Goal: Information Seeking & Learning: Compare options

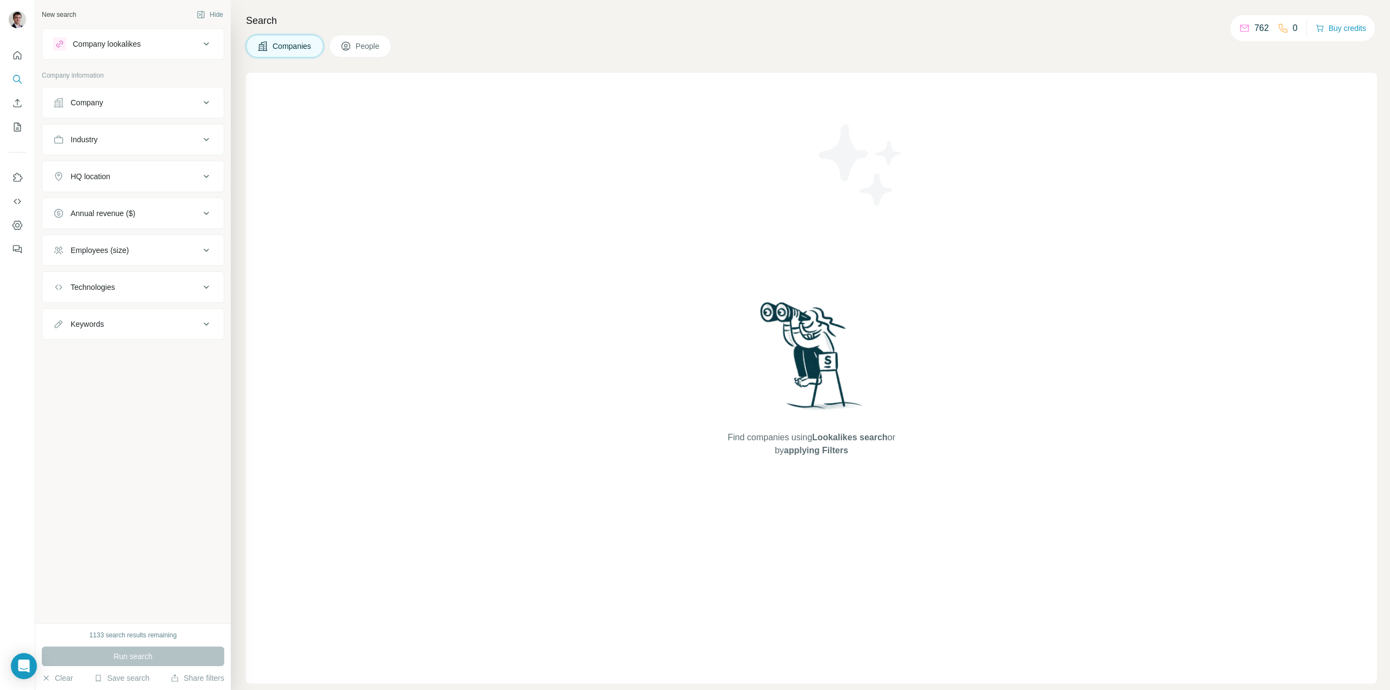
click at [133, 43] on div "Company lookalikes" at bounding box center [107, 44] width 68 height 11
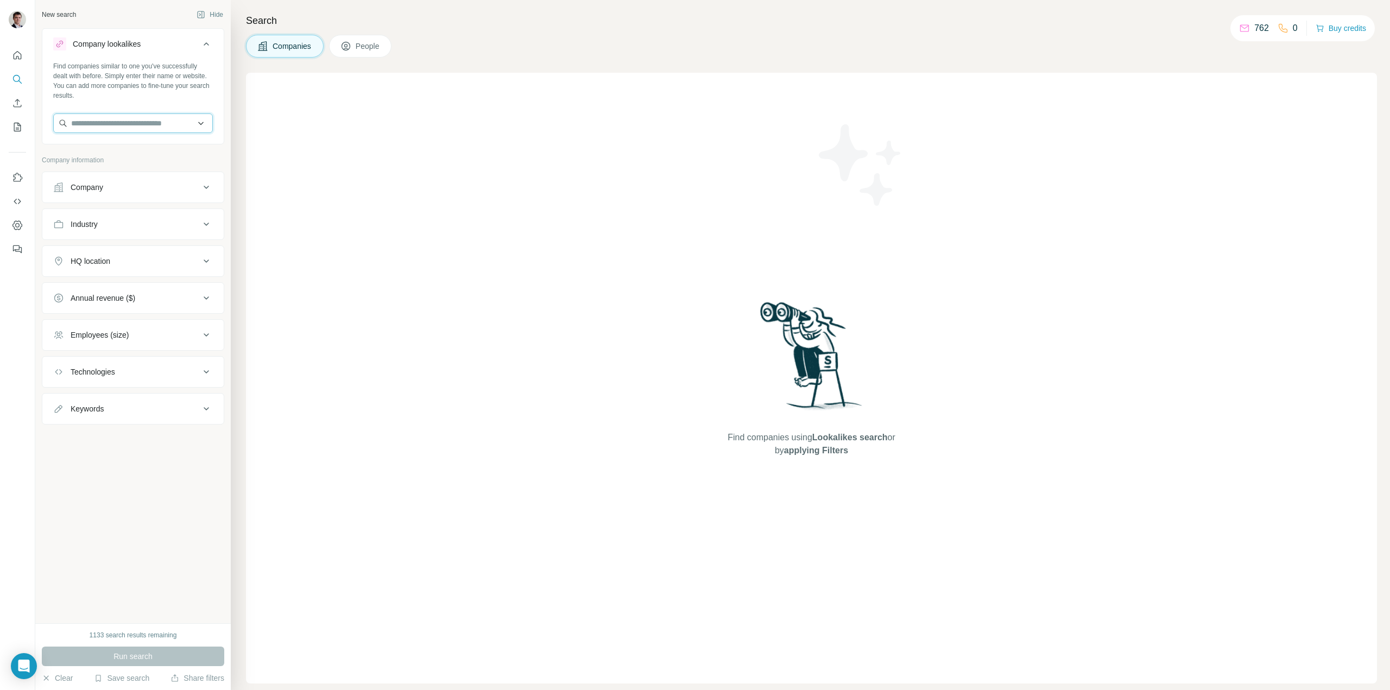
click at [105, 127] on input "text" at bounding box center [133, 123] width 160 height 20
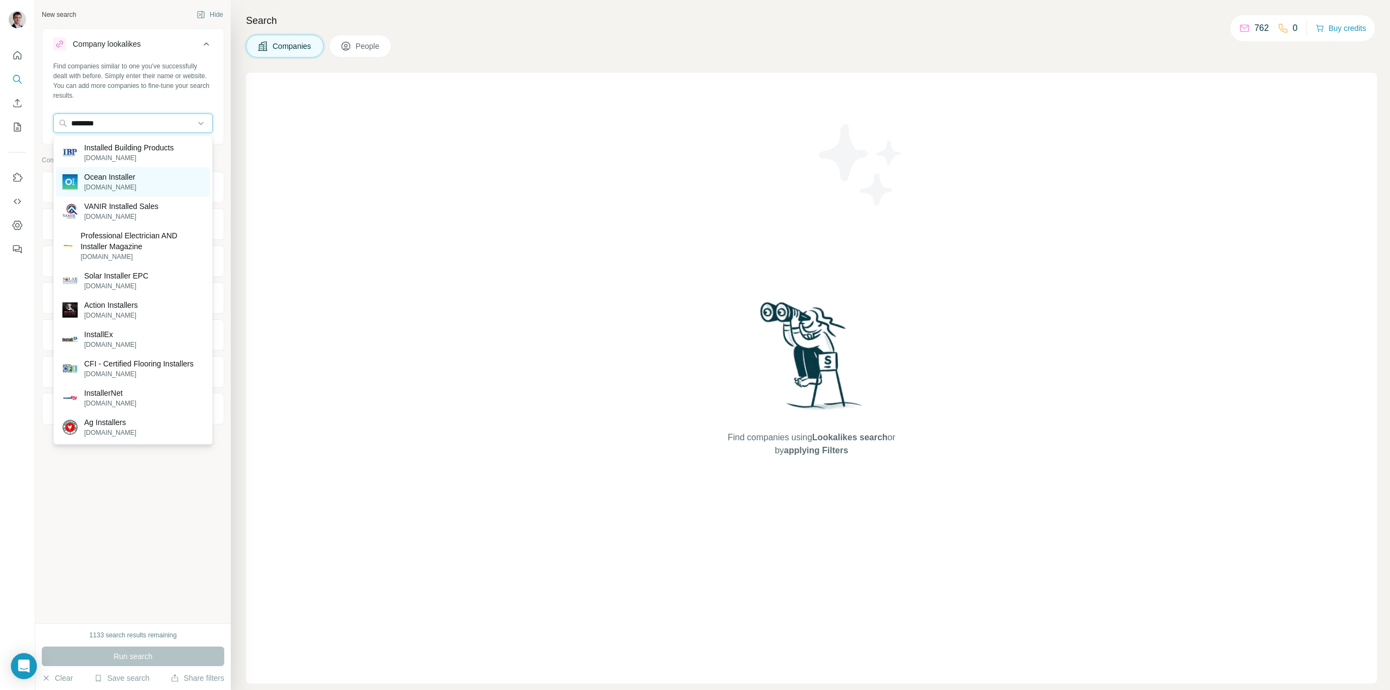
type input "********"
click at [112, 181] on p "Ocean Installer" at bounding box center [110, 177] width 52 height 11
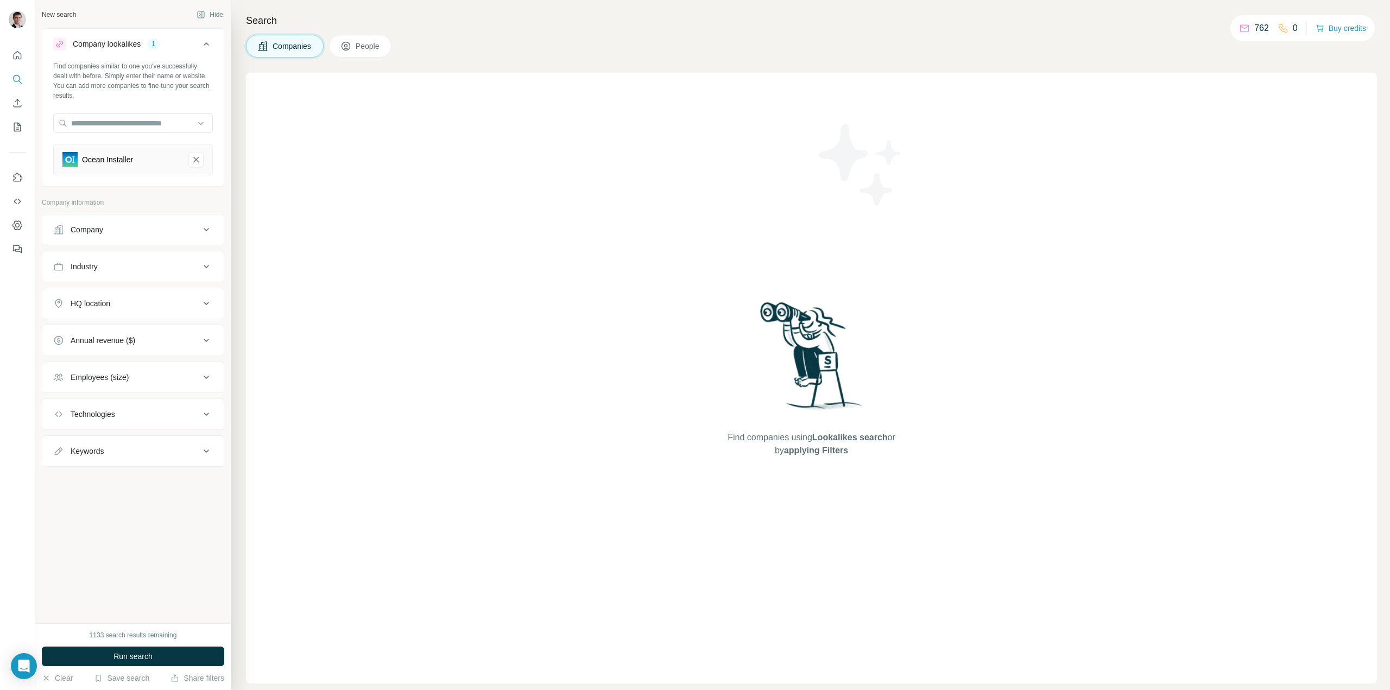
click at [129, 381] on div "Employees (size)" at bounding box center [100, 377] width 58 height 11
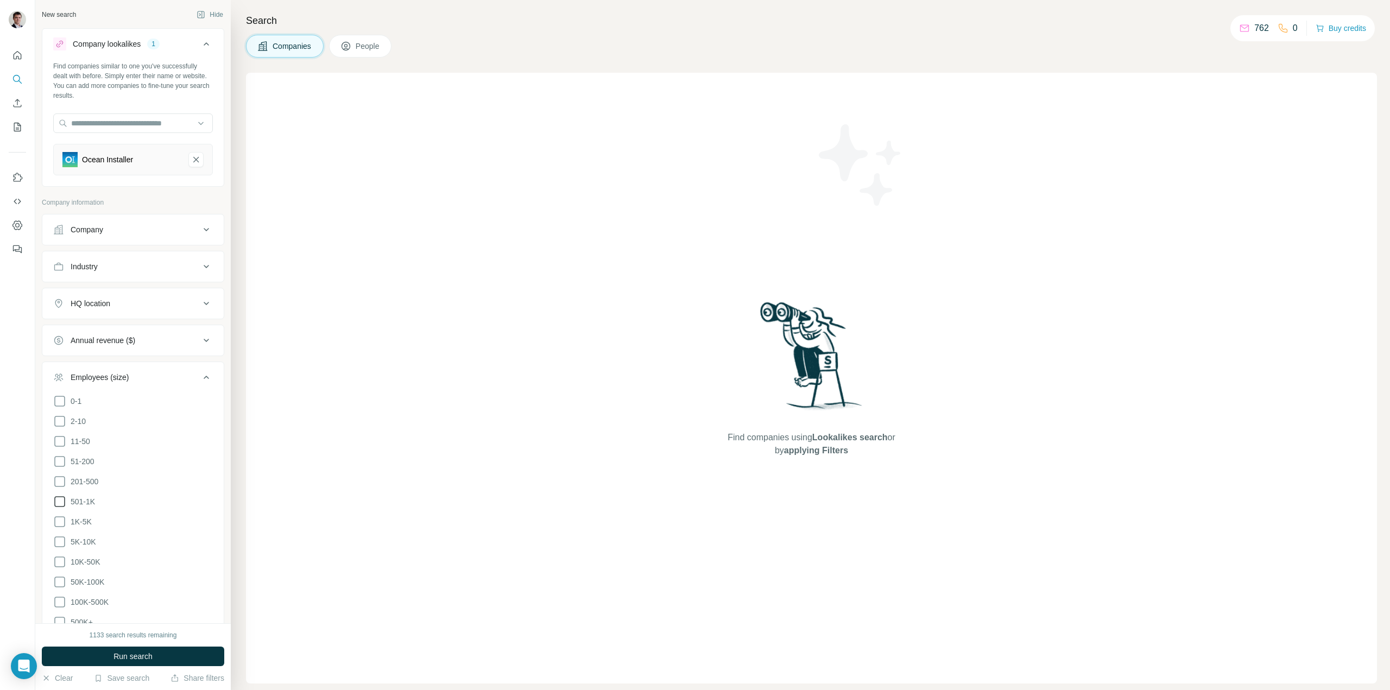
click at [64, 500] on icon at bounding box center [59, 501] width 13 height 13
drag, startPoint x: 102, startPoint y: 656, endPoint x: 108, endPoint y: 654, distance: 6.7
click at [102, 656] on button "Run search" at bounding box center [133, 657] width 182 height 20
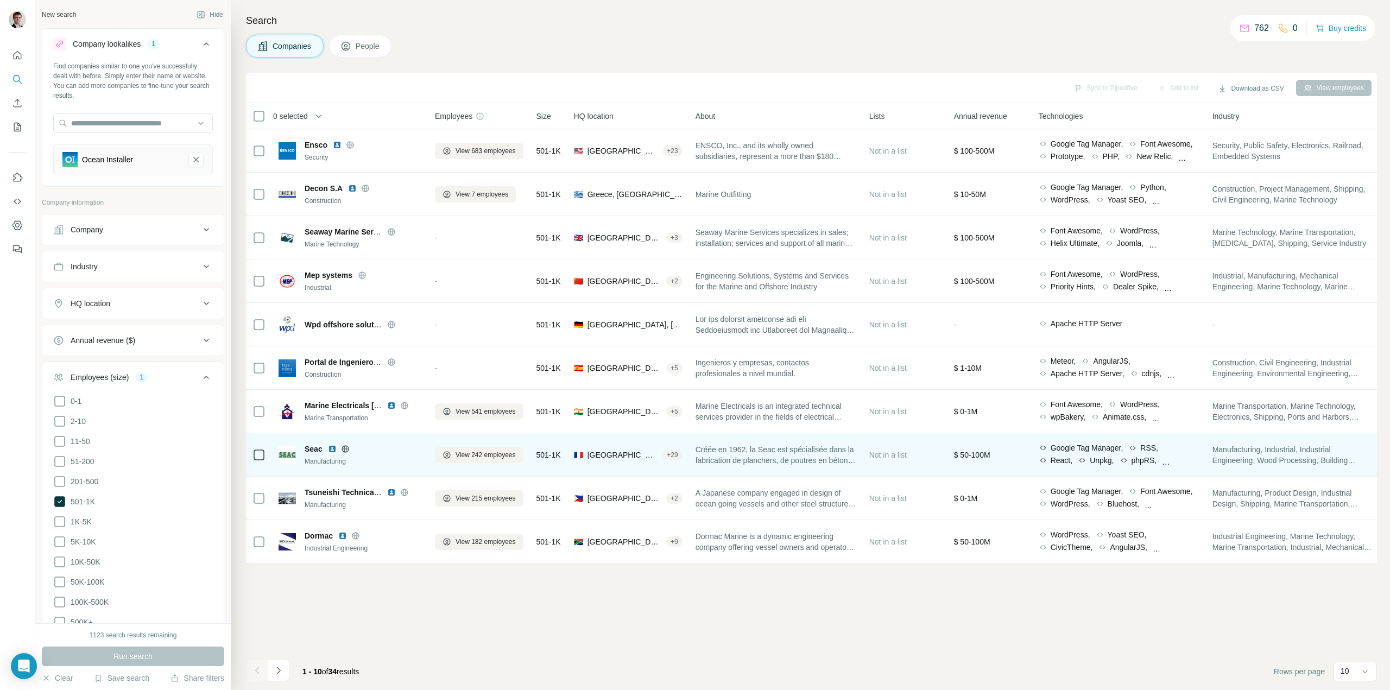
click at [348, 449] on icon at bounding box center [345, 449] width 7 height 1
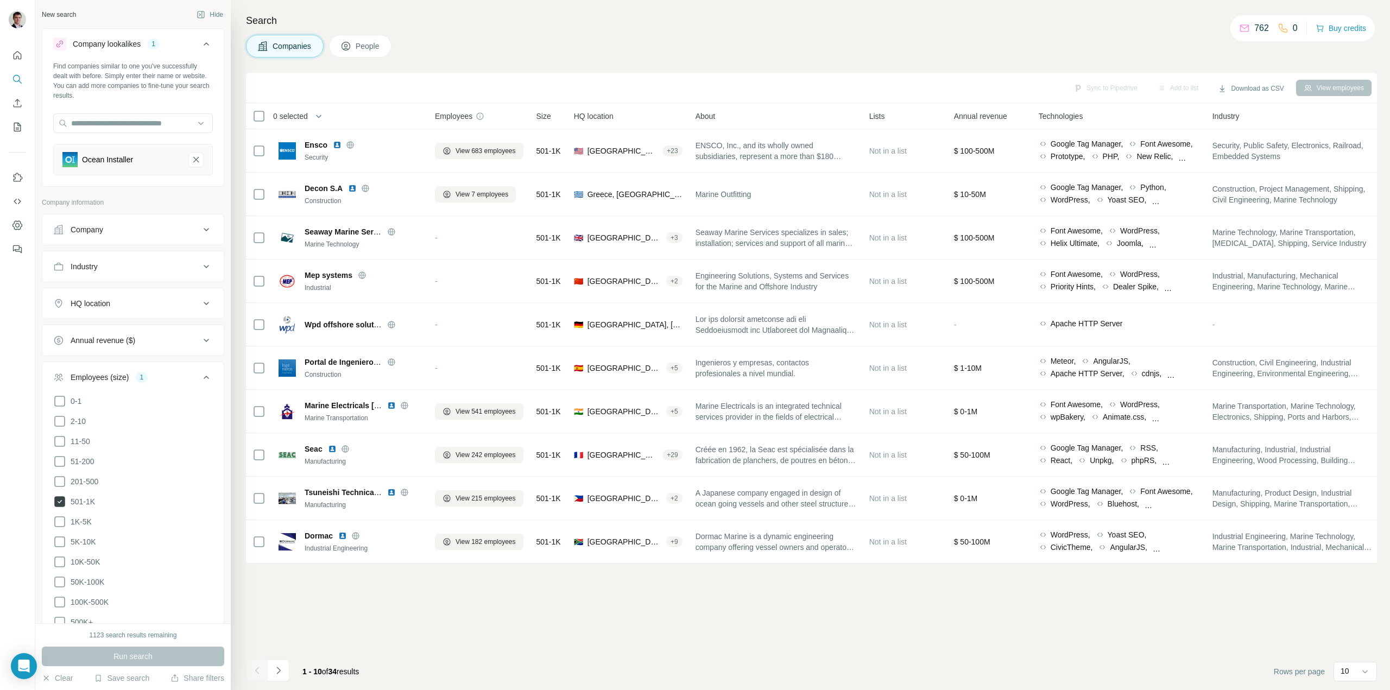
click at [63, 496] on icon at bounding box center [59, 501] width 11 height 11
click at [90, 656] on button "Run search" at bounding box center [133, 657] width 182 height 20
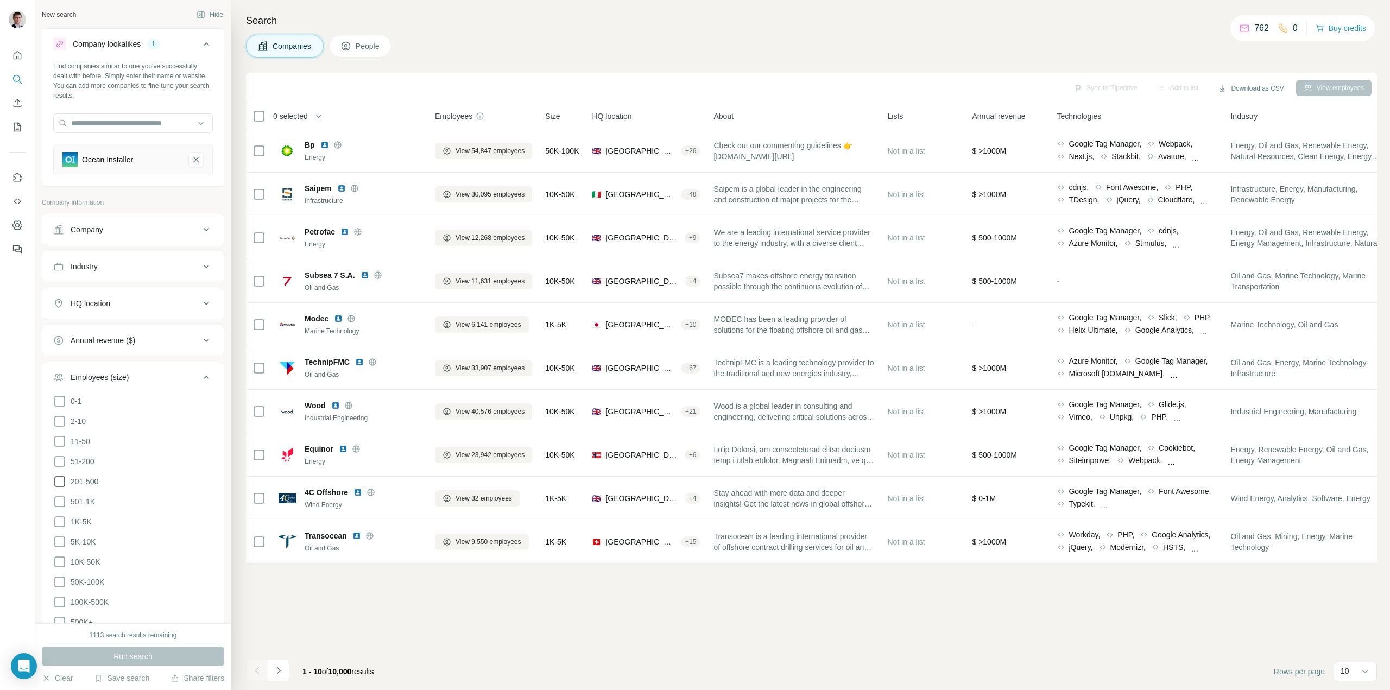
click at [61, 480] on icon at bounding box center [59, 481] width 13 height 13
click at [110, 660] on button "Run search" at bounding box center [133, 657] width 182 height 20
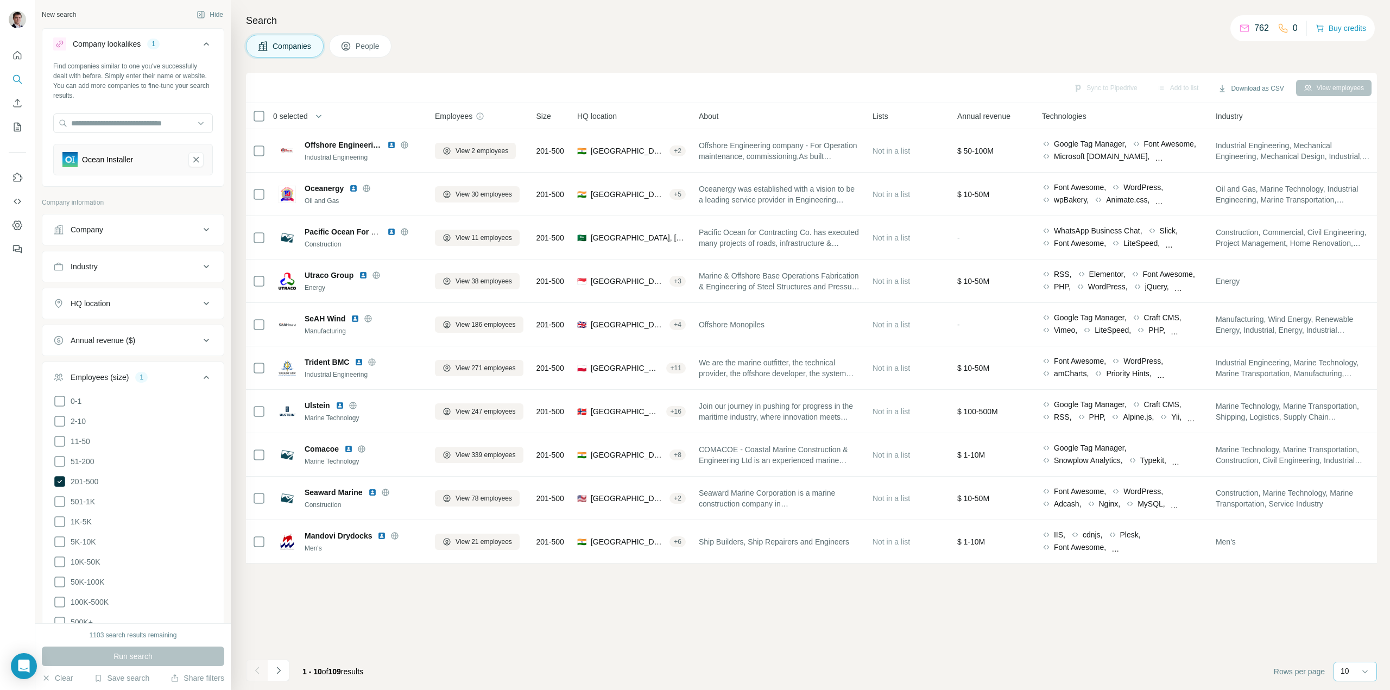
click at [1372, 669] on input at bounding box center [1387, 672] width 33 height 12
click at [1344, 588] on p "60" at bounding box center [1347, 588] width 9 height 11
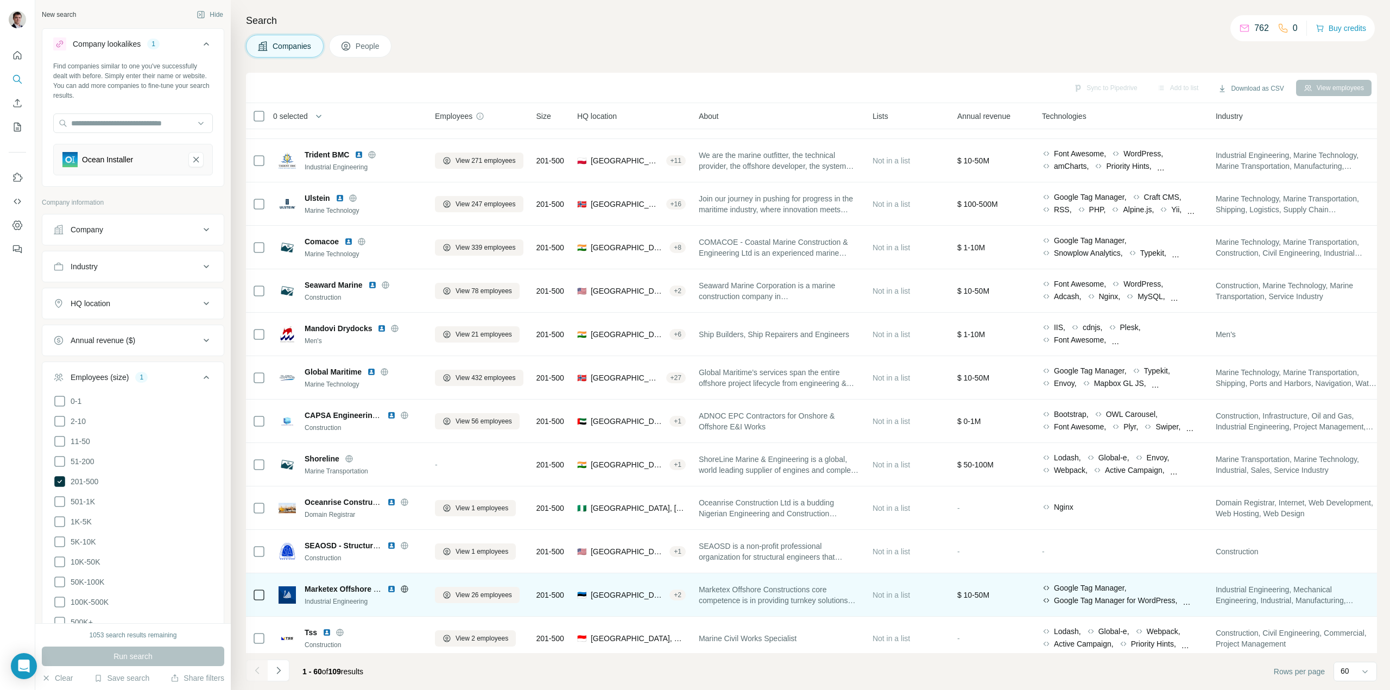
scroll to position [217, 0]
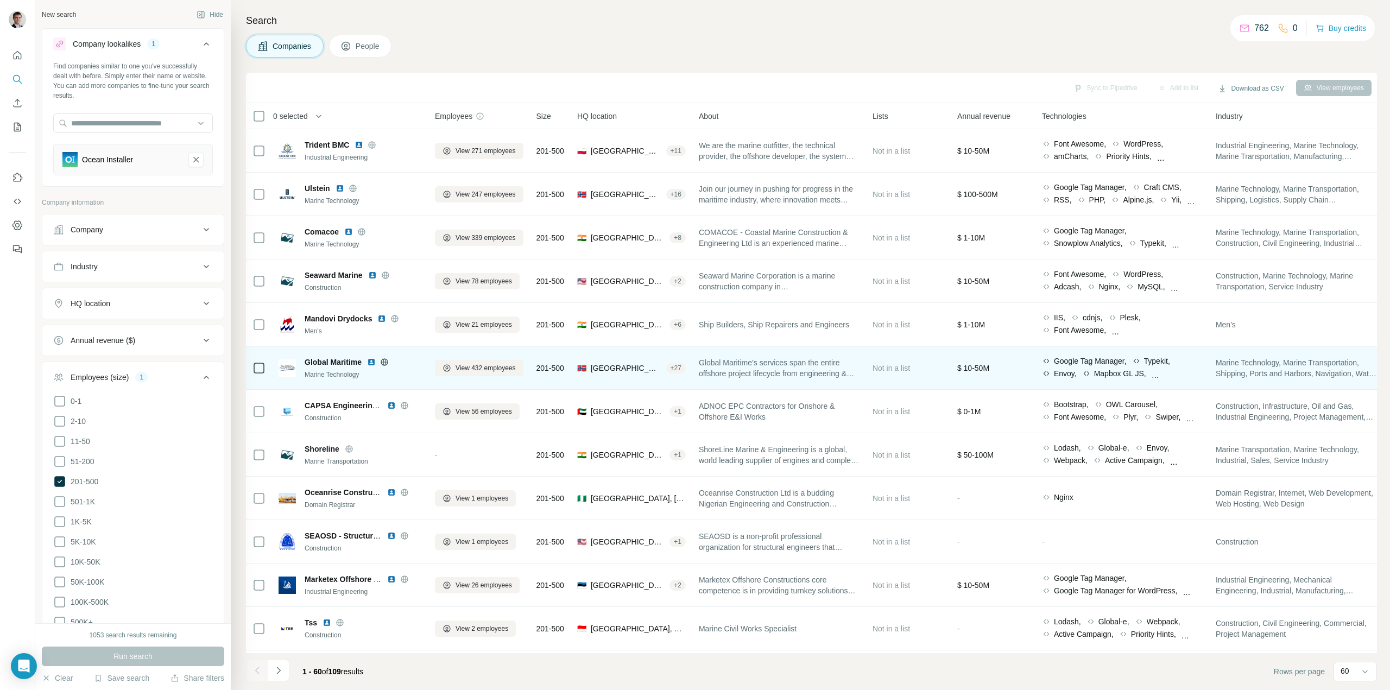
click at [385, 363] on icon at bounding box center [384, 362] width 9 height 9
drag, startPoint x: 302, startPoint y: 360, endPoint x: 362, endPoint y: 361, distance: 59.2
click at [362, 361] on div "Global Maritime Marine Technology" at bounding box center [350, 368] width 143 height 23
click at [400, 361] on icon at bounding box center [398, 362] width 4 height 5
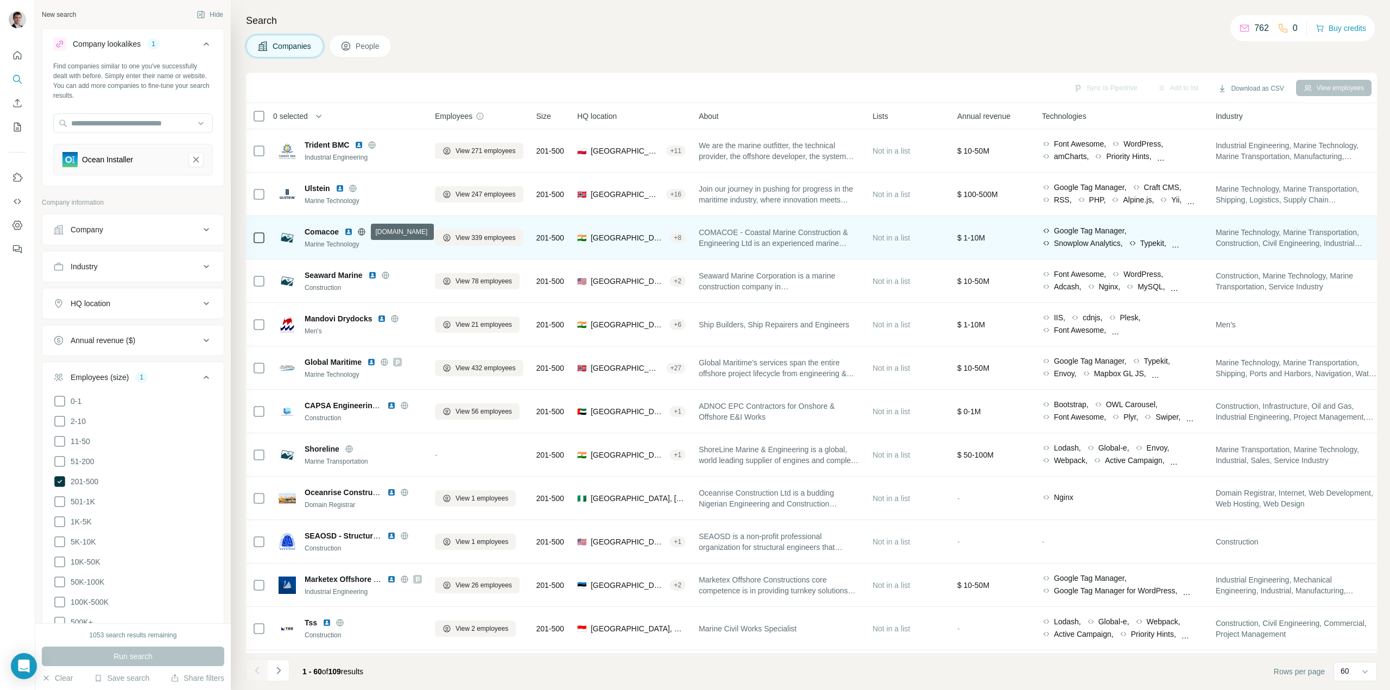
click at [364, 232] on icon at bounding box center [361, 232] width 9 height 9
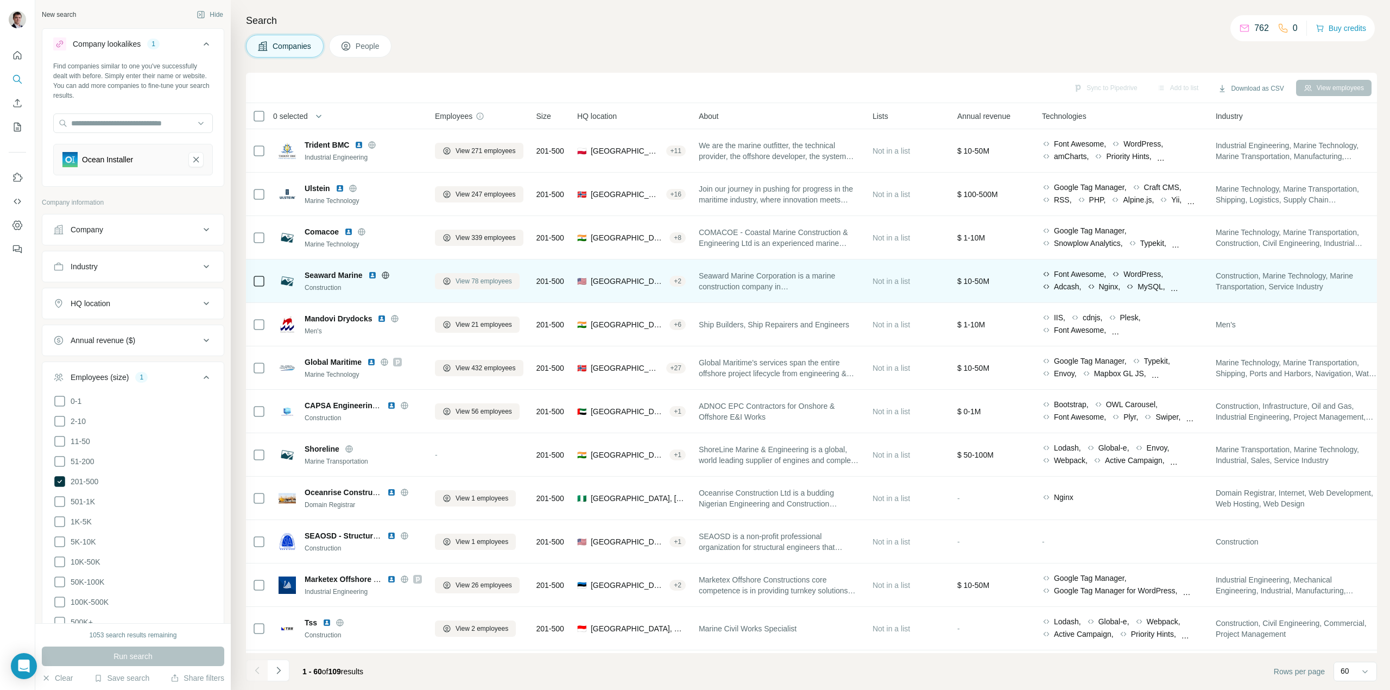
click at [496, 280] on span "View 78 employees" at bounding box center [484, 281] width 56 height 10
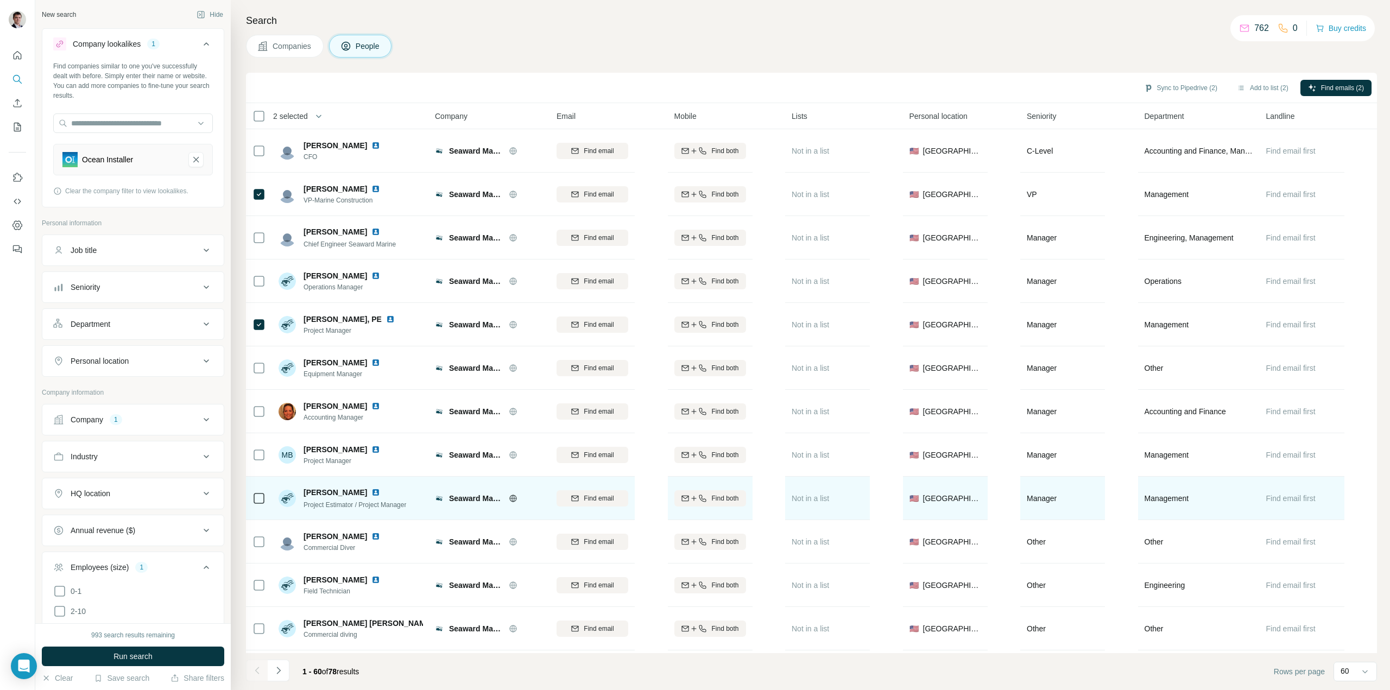
click at [265, 500] on icon at bounding box center [259, 498] width 13 height 13
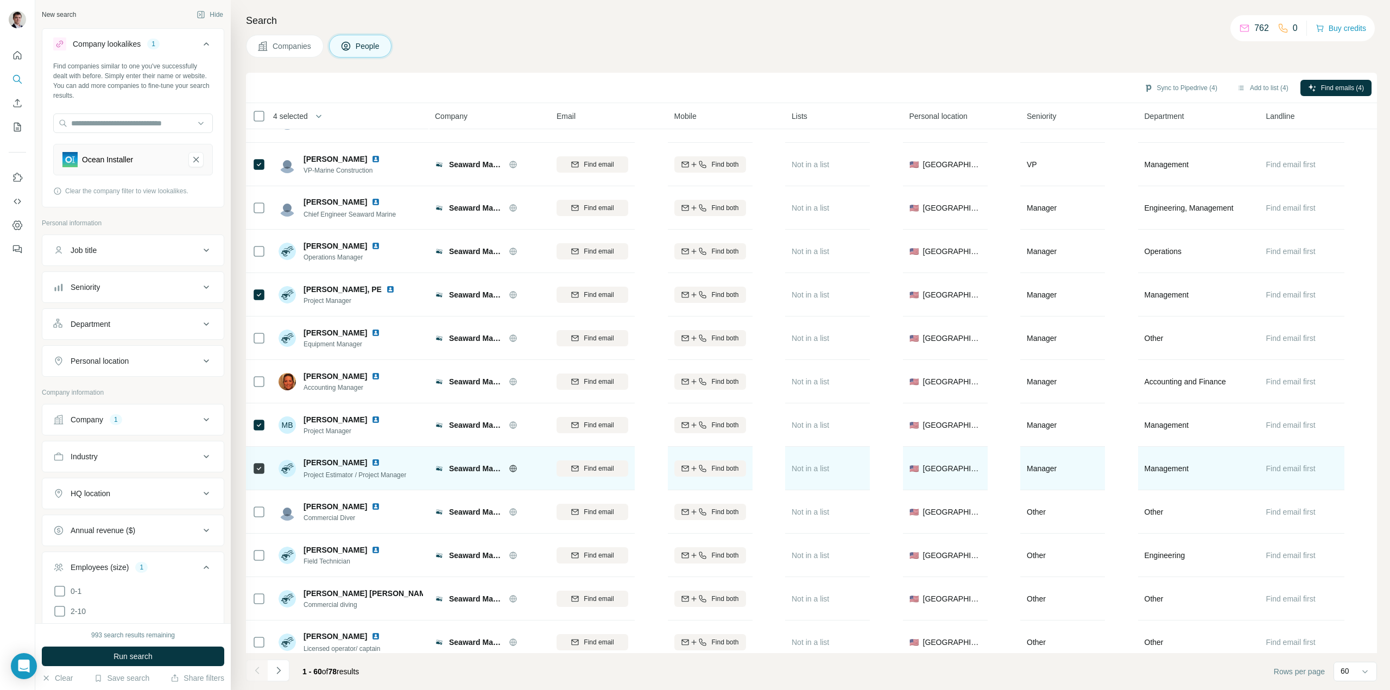
scroll to position [24, 0]
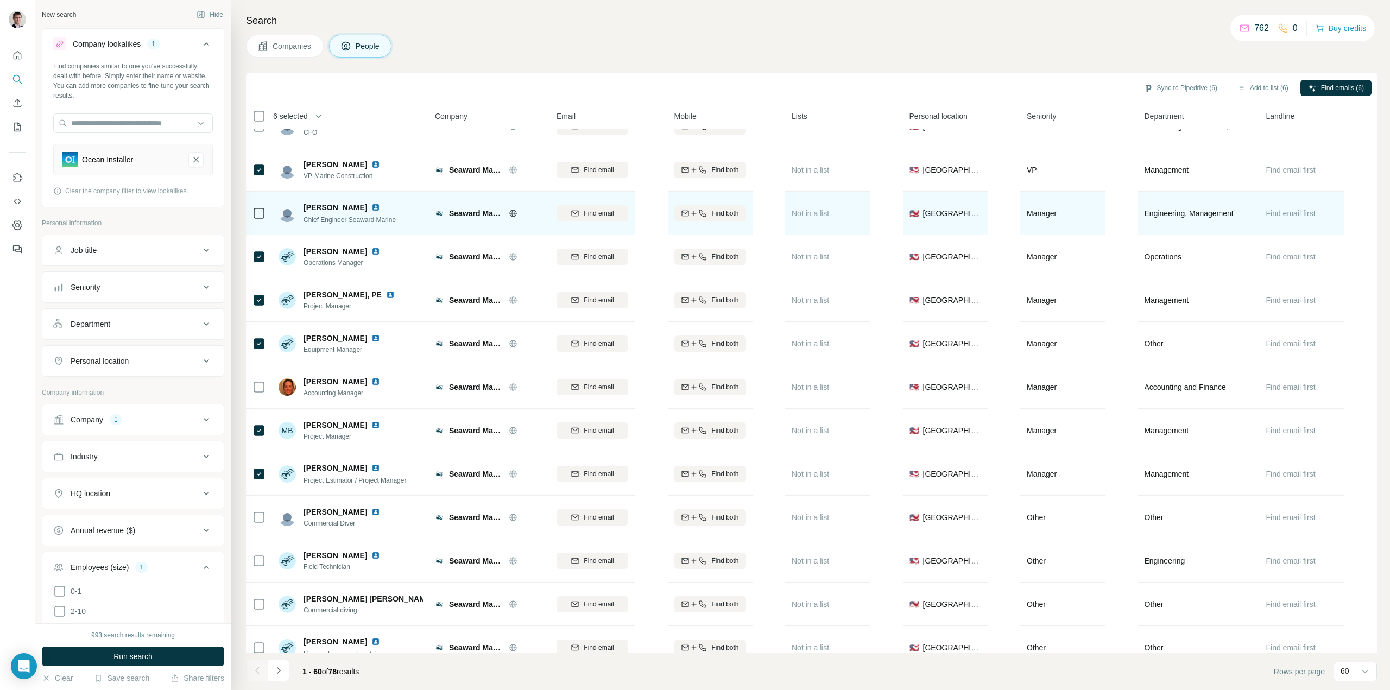
click at [267, 216] on td at bounding box center [259, 213] width 26 height 43
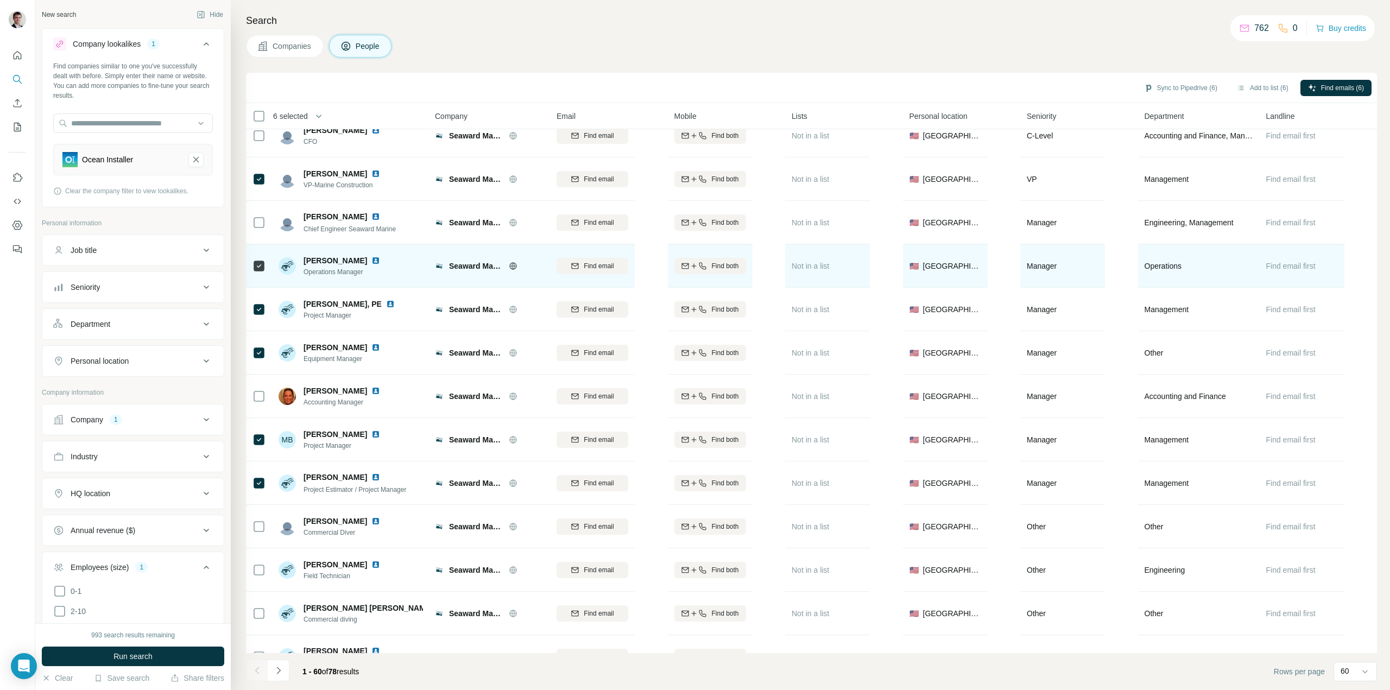
scroll to position [0, 0]
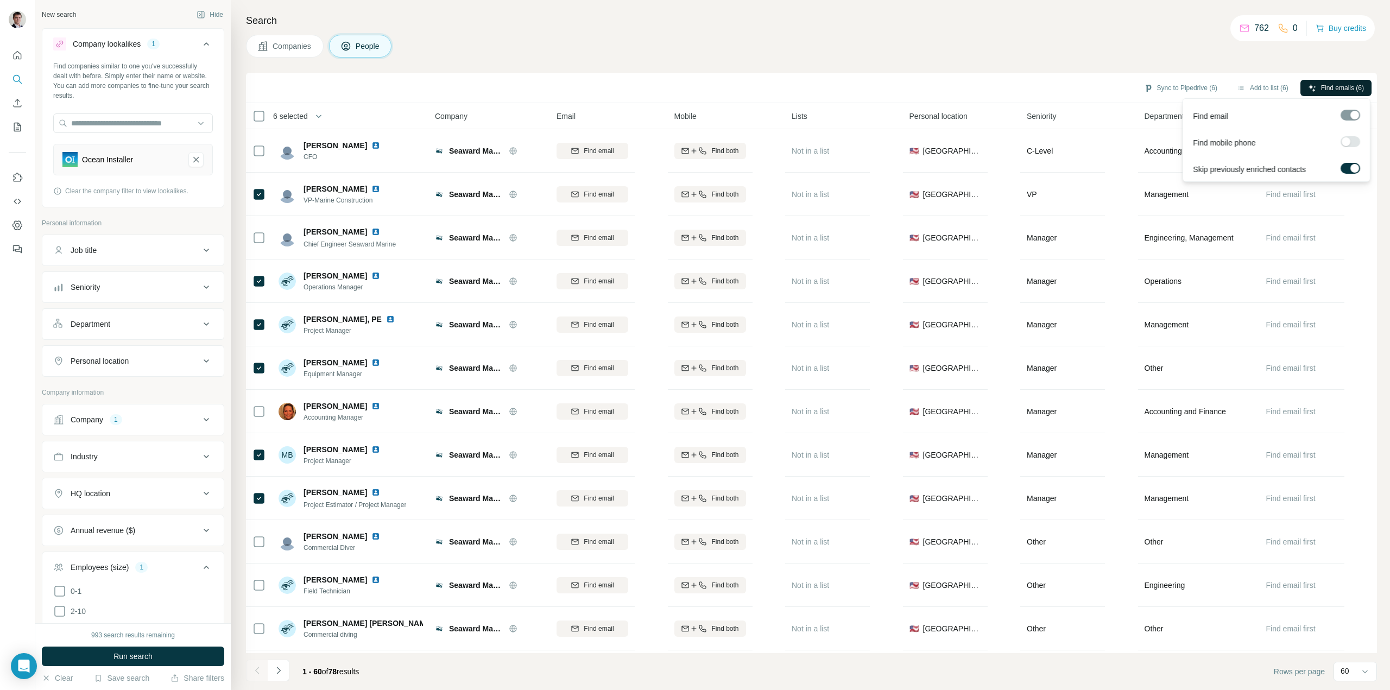
click at [1331, 88] on span "Find emails (6)" at bounding box center [1342, 88] width 43 height 10
